Goal: Find specific page/section: Find specific page/section

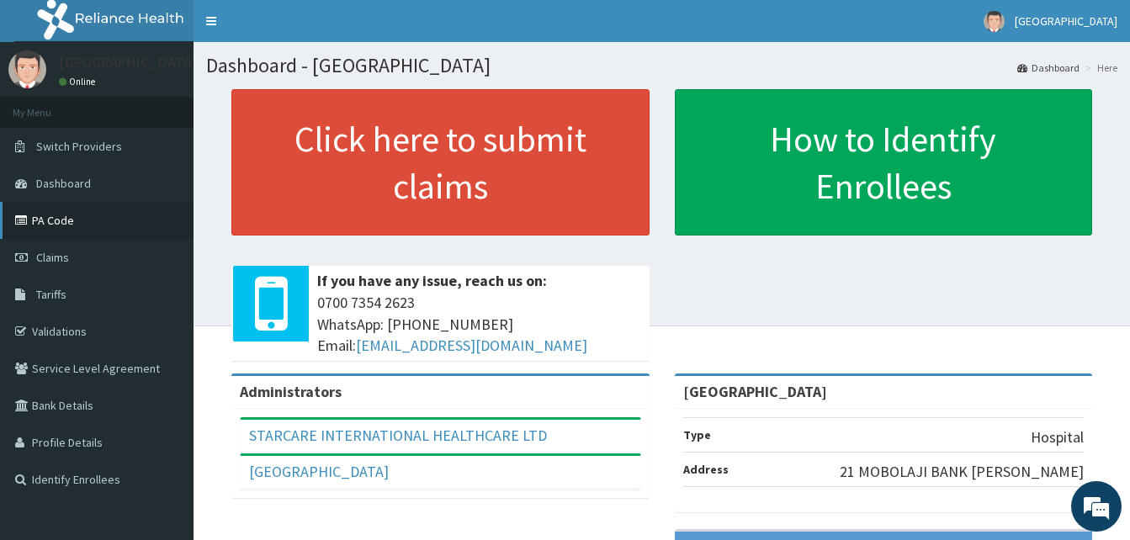
click at [41, 217] on link "PA Code" at bounding box center [97, 220] width 194 height 37
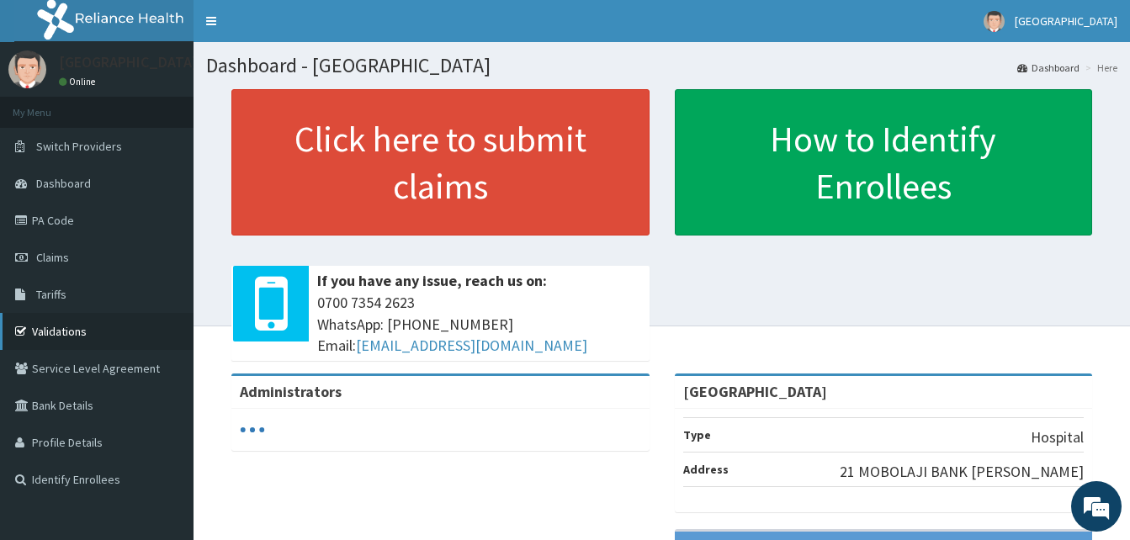
click at [72, 335] on link "Validations" at bounding box center [97, 331] width 194 height 37
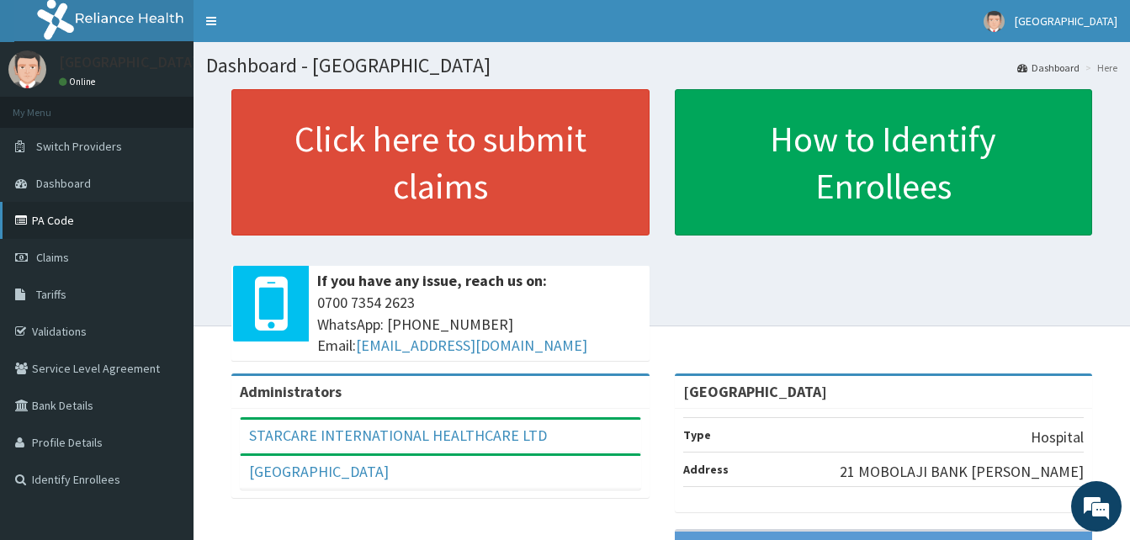
click at [50, 223] on link "PA Code" at bounding box center [97, 220] width 194 height 37
